Goal: Find specific page/section: Find specific page/section

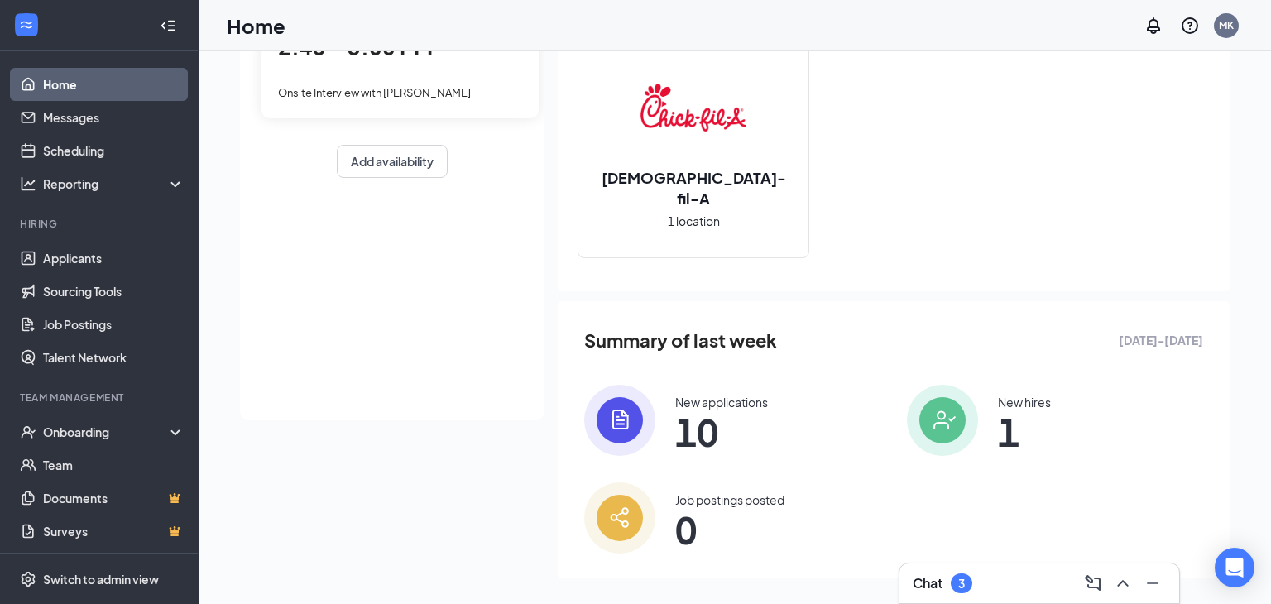
scroll to position [204, 0]
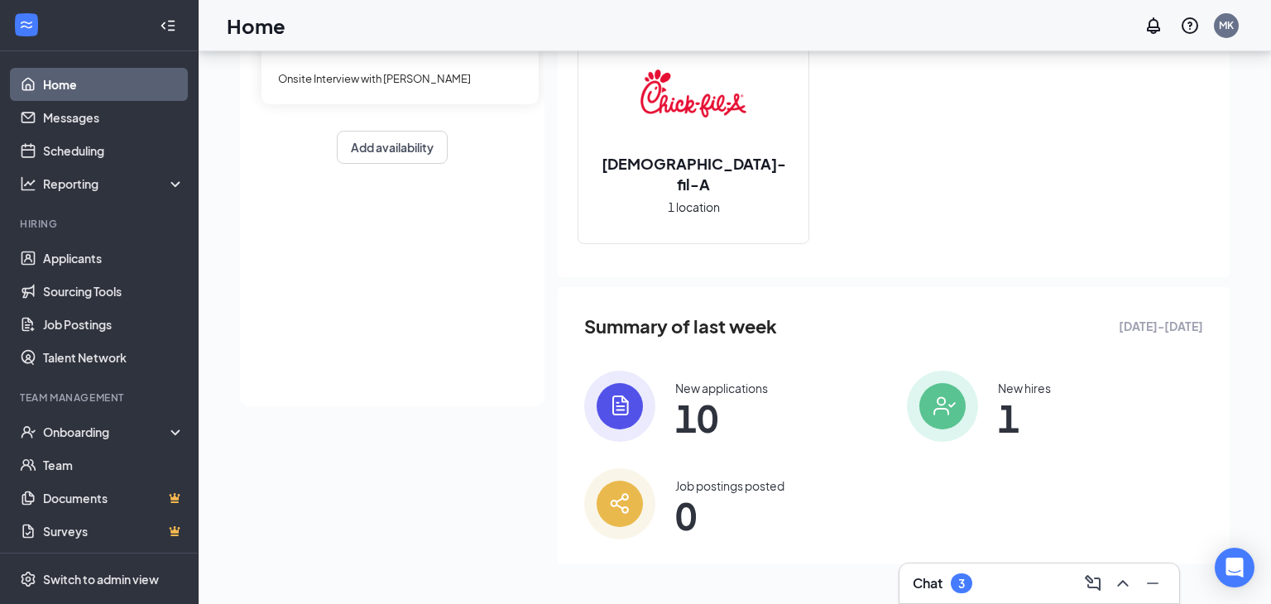
click at [742, 417] on span "10" at bounding box center [721, 418] width 93 height 30
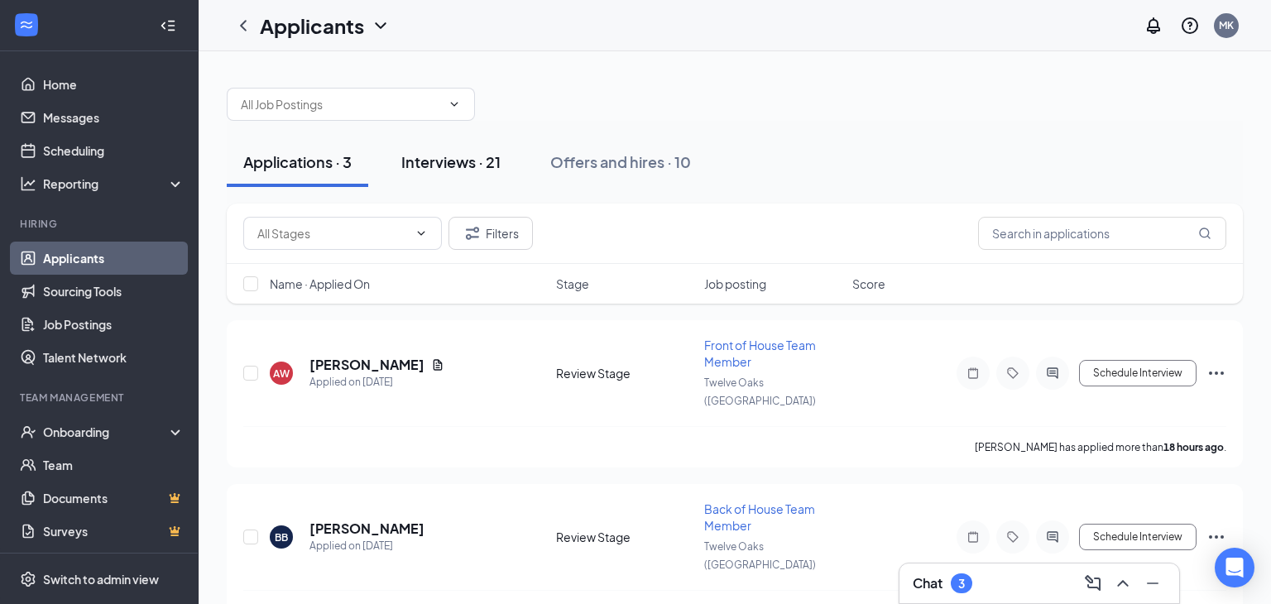
click at [491, 166] on div "Interviews · 21" at bounding box center [450, 161] width 99 height 21
